Goal: Information Seeking & Learning: Understand process/instructions

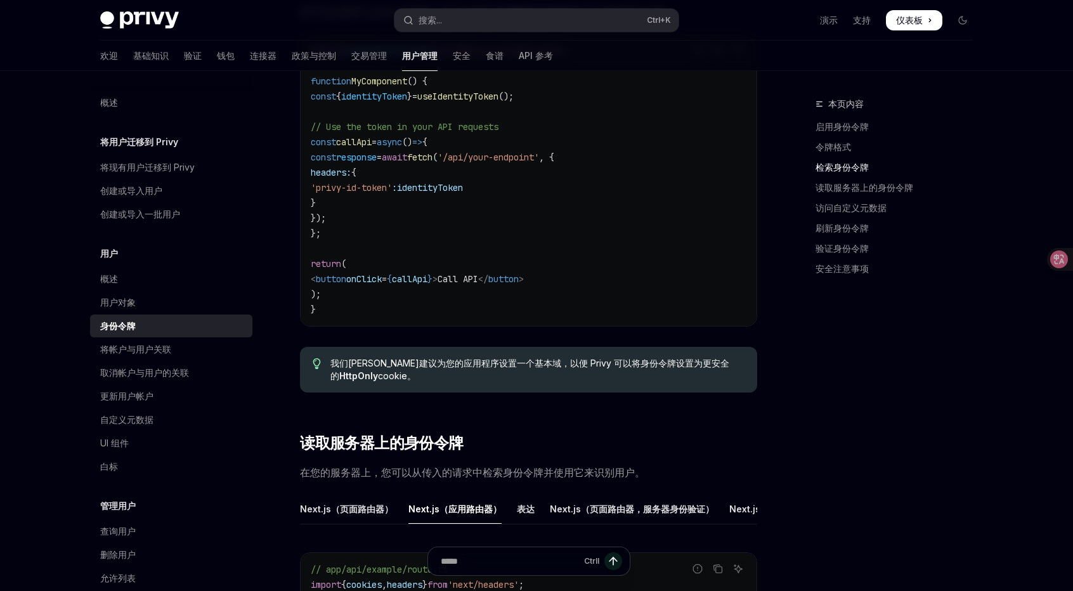
scroll to position [1213, 0]
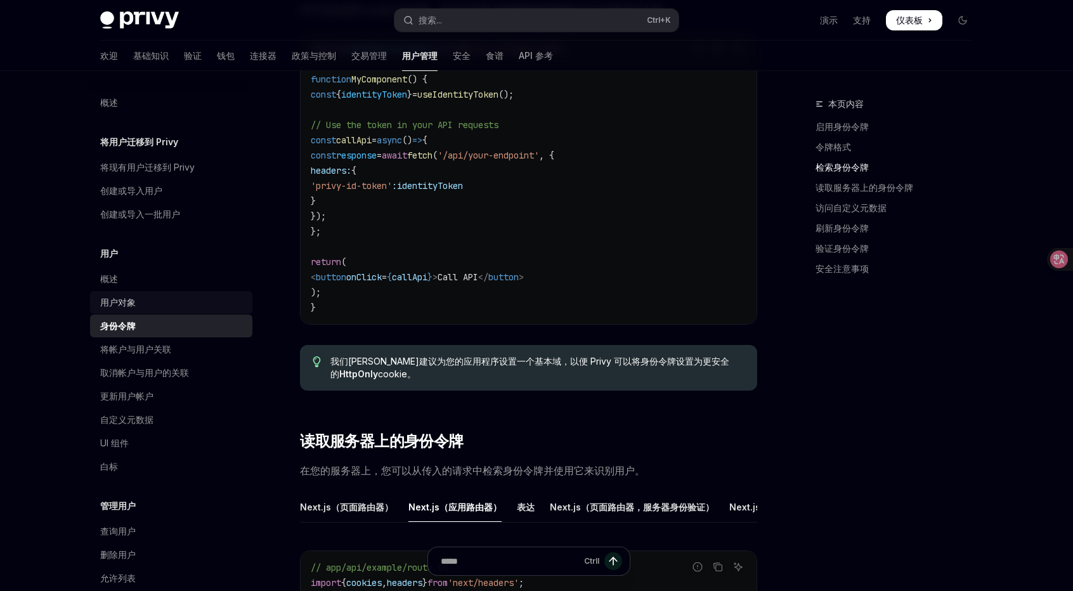
click at [147, 303] on div "用户对象" at bounding box center [172, 302] width 145 height 15
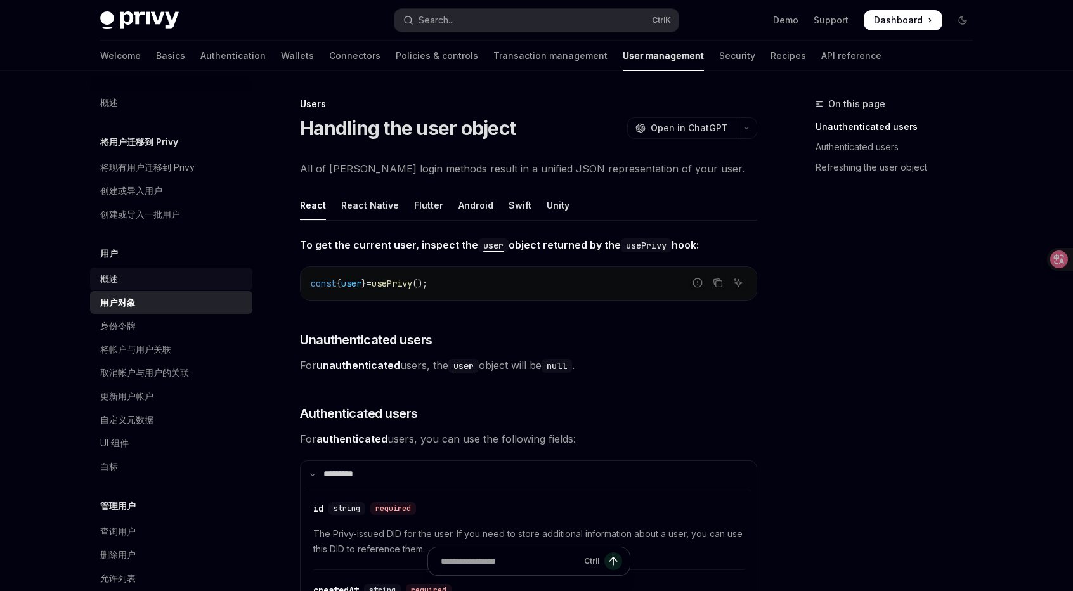
click at [141, 272] on div "概述" at bounding box center [172, 278] width 145 height 15
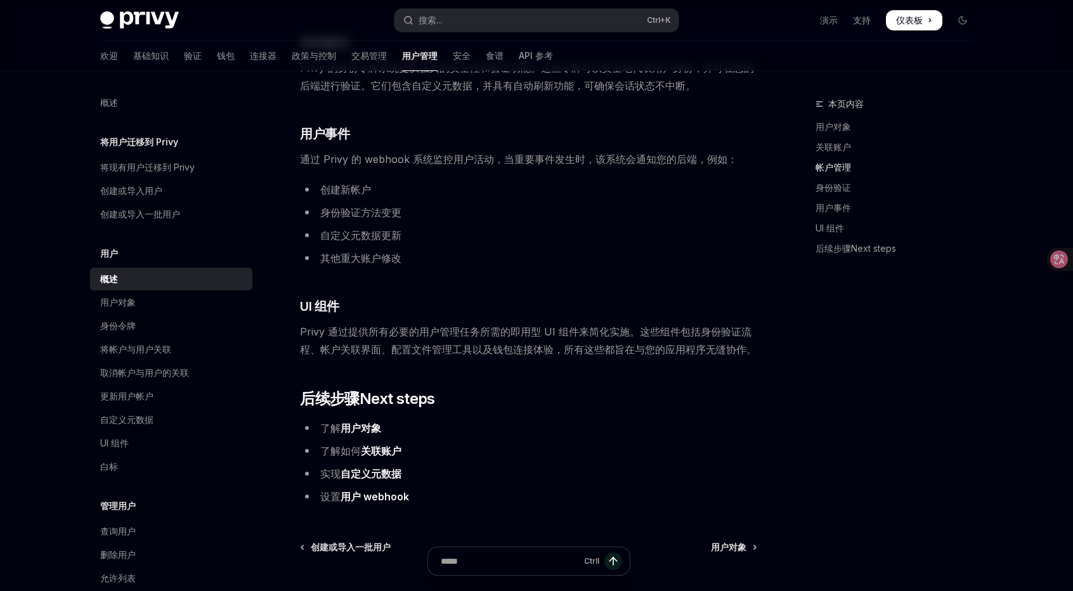
scroll to position [1078, 0]
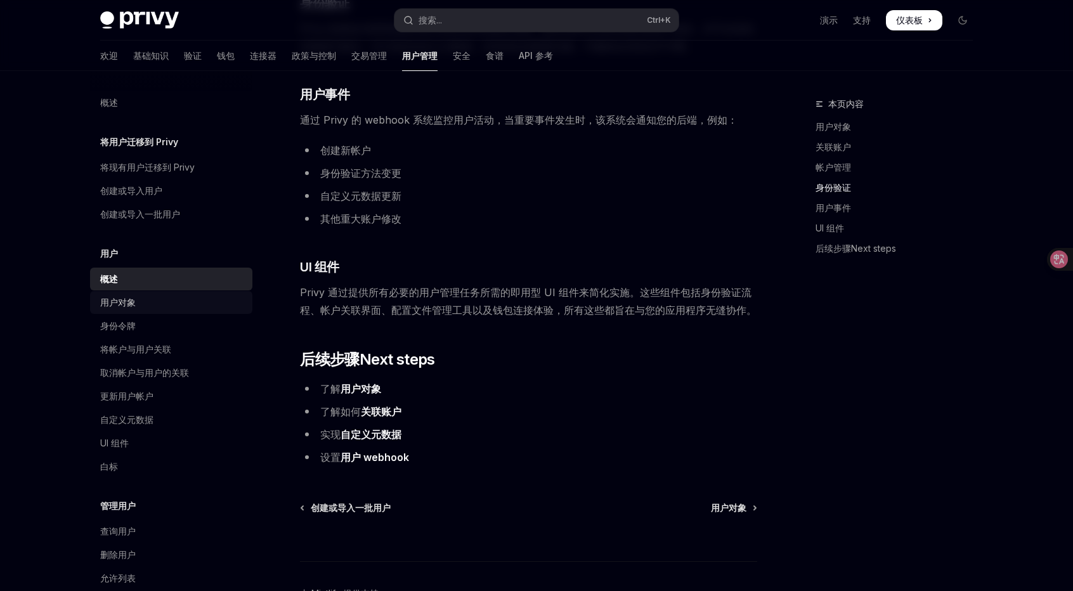
click at [150, 304] on div "用户对象" at bounding box center [172, 302] width 145 height 15
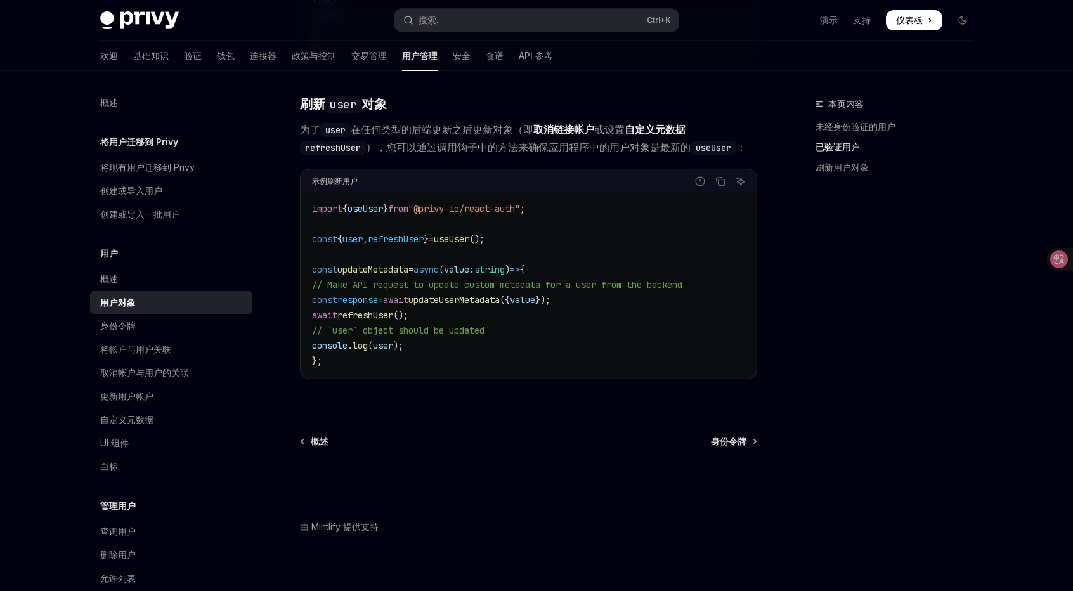
scroll to position [1646, 0]
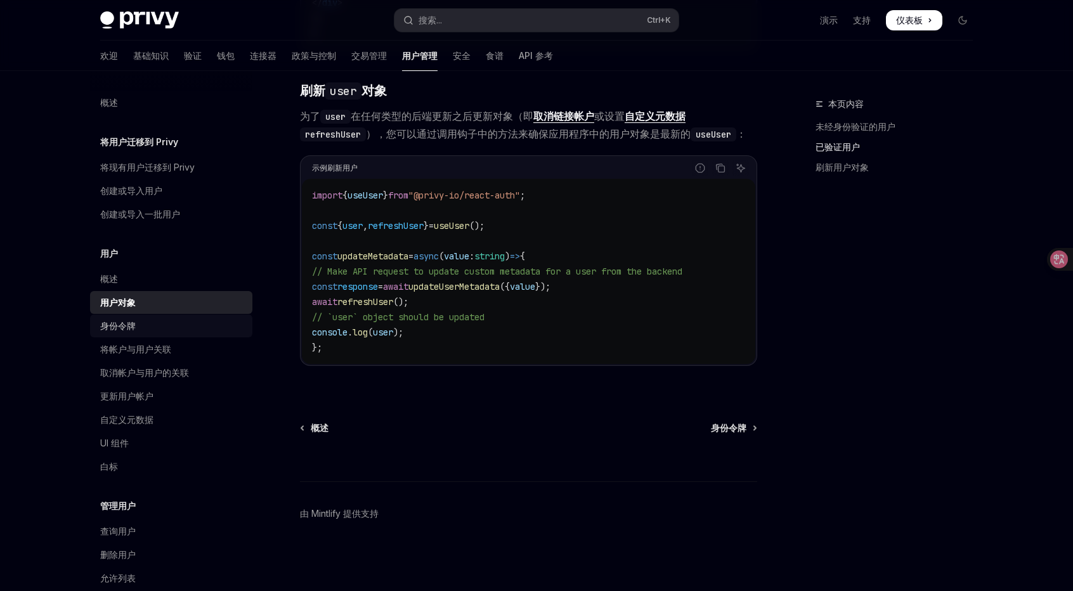
click at [136, 319] on div "身份令牌" at bounding box center [172, 325] width 145 height 15
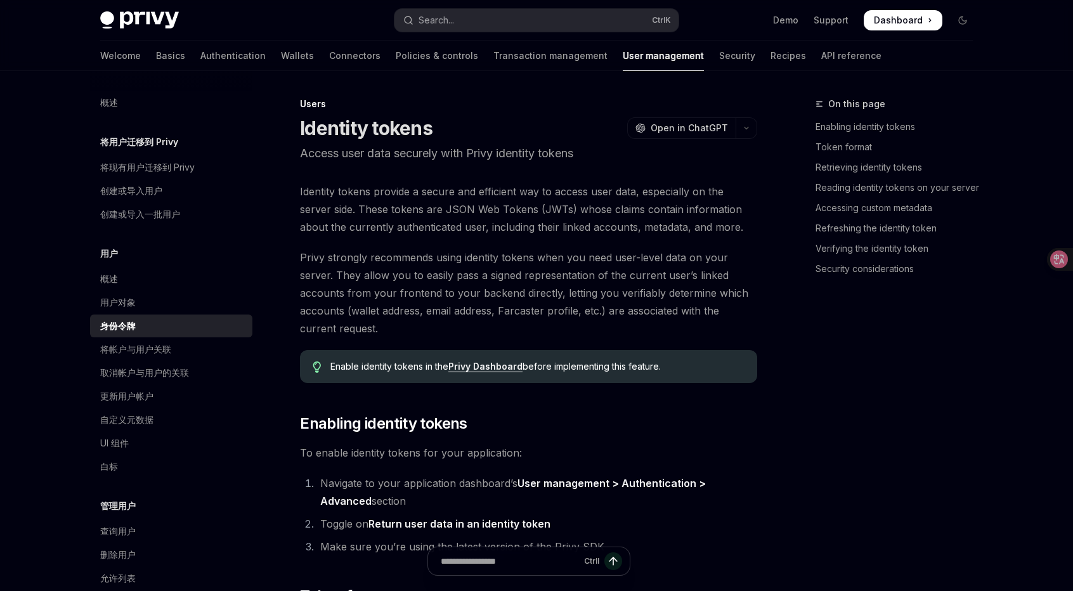
type textarea "*"
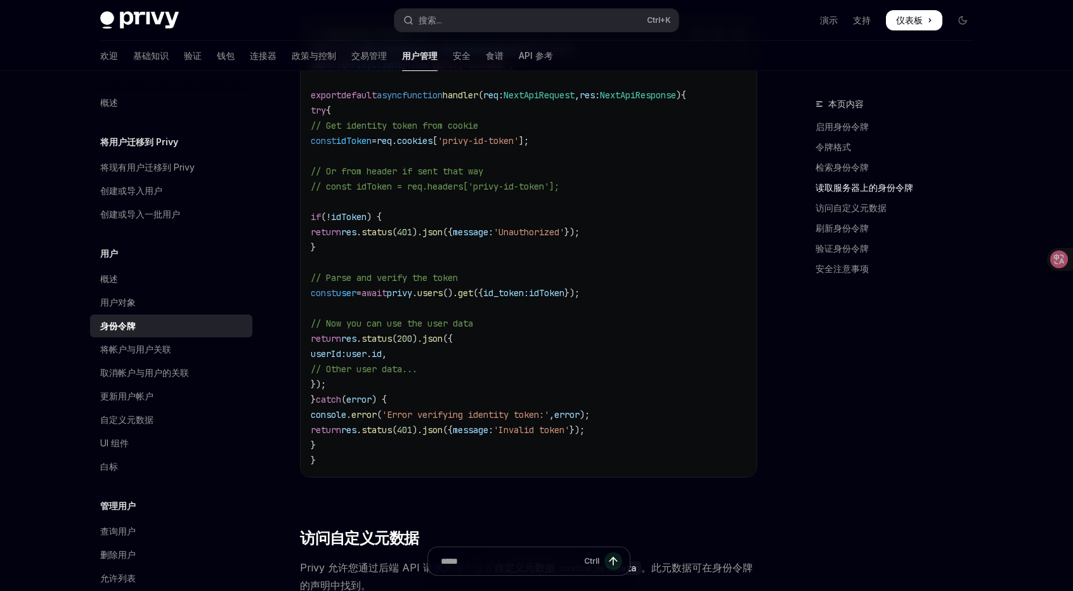
scroll to position [1701, 0]
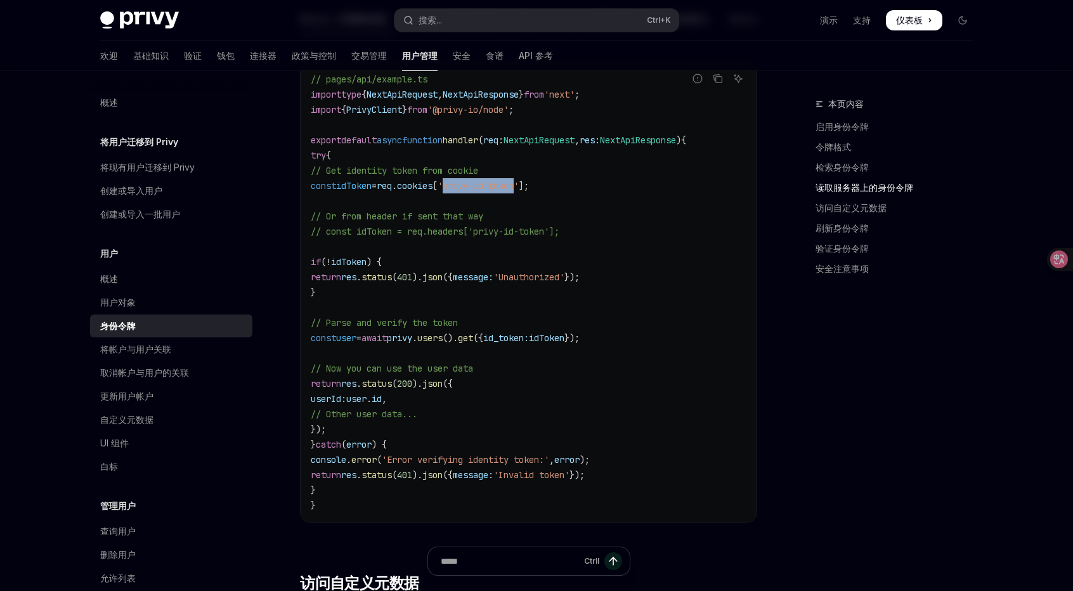
drag, startPoint x: 488, startPoint y: 200, endPoint x: 561, endPoint y: 204, distance: 73.0
click at [519, 192] on span "'privy-id-token'" at bounding box center [478, 185] width 81 height 11
copy span "privy-id-token"
